Goal: Consume media (video, audio): Consume media (video, audio)

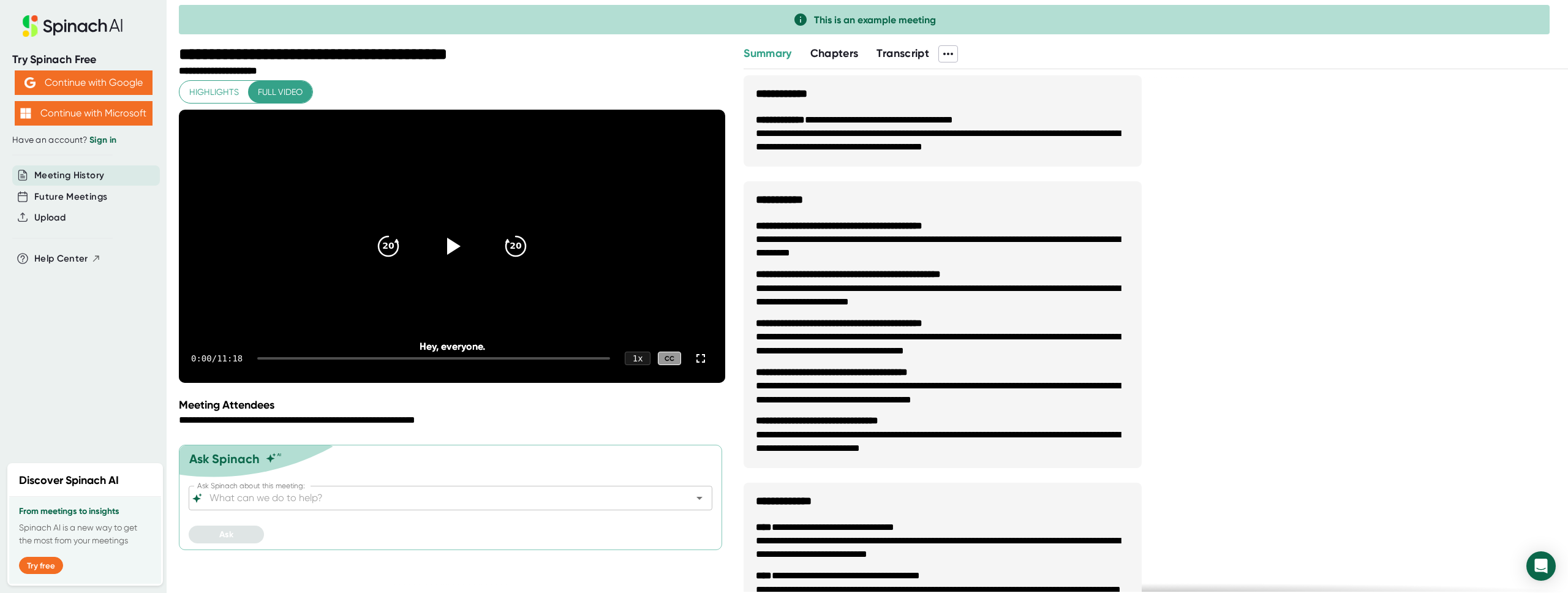
click at [585, 124] on video at bounding box center [451, 246] width 546 height 273
click at [449, 255] on icon at bounding box center [452, 245] width 15 height 18
